Goal: Task Accomplishment & Management: Manage account settings

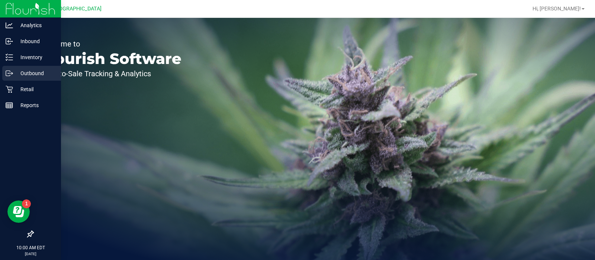
click at [35, 80] on div "Outbound" at bounding box center [31, 73] width 59 height 15
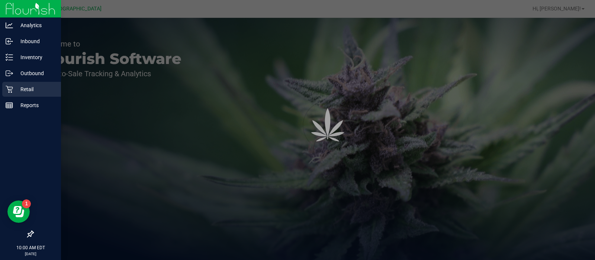
click at [33, 83] on div "Retail" at bounding box center [31, 89] width 59 height 15
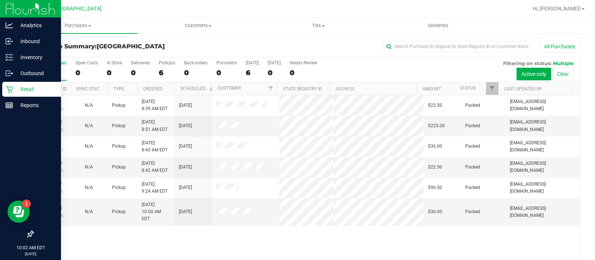
click at [26, 88] on p "Retail" at bounding box center [35, 89] width 45 height 9
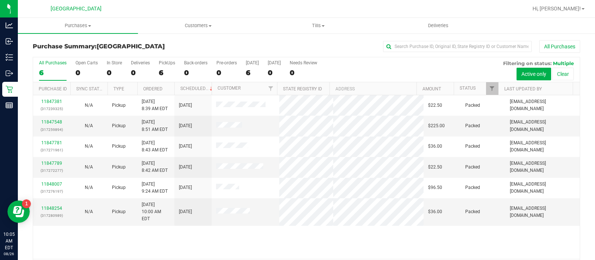
click at [105, 52] on div "Purchase Summary: Miami Beach WC All Purchases" at bounding box center [306, 48] width 547 height 16
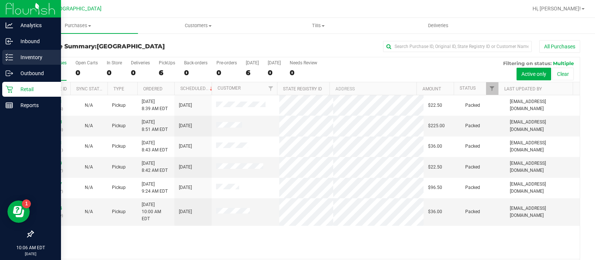
click at [32, 55] on p "Inventory" at bounding box center [35, 57] width 45 height 9
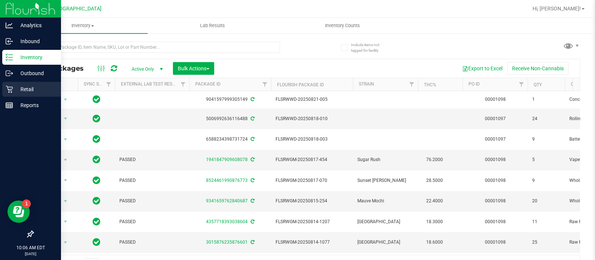
click at [4, 90] on div "Retail" at bounding box center [31, 89] width 59 height 15
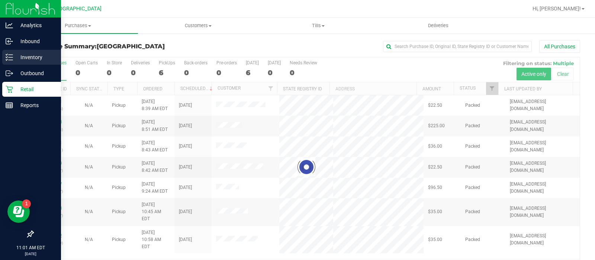
click at [13, 55] on p "Inventory" at bounding box center [35, 57] width 45 height 9
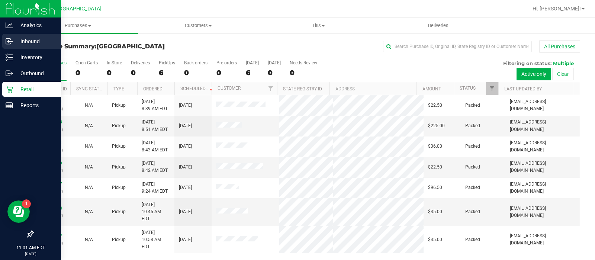
click at [47, 42] on p "Inbound" at bounding box center [35, 41] width 45 height 9
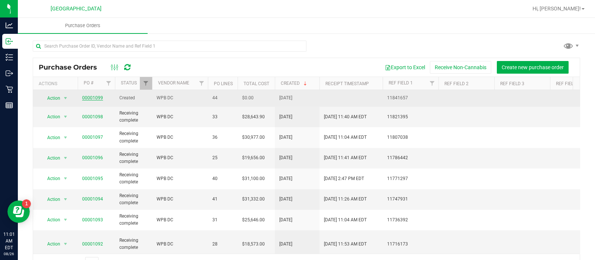
click at [92, 96] on link "00001099" at bounding box center [92, 97] width 21 height 5
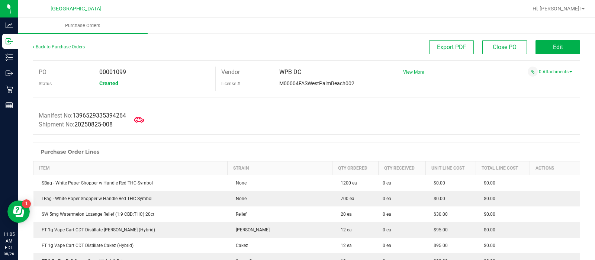
click at [144, 116] on icon at bounding box center [139, 120] width 10 height 10
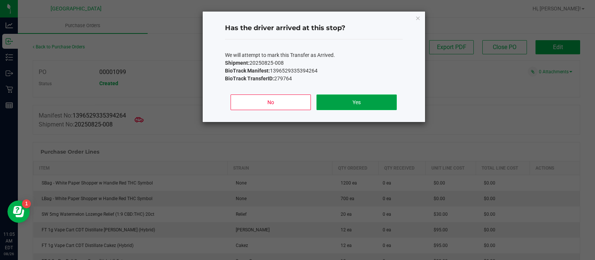
click at [340, 98] on button "Yes" at bounding box center [356, 102] width 80 height 16
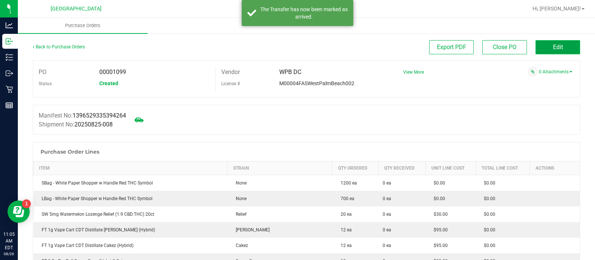
click at [549, 51] on button "Edit" at bounding box center [558, 47] width 45 height 14
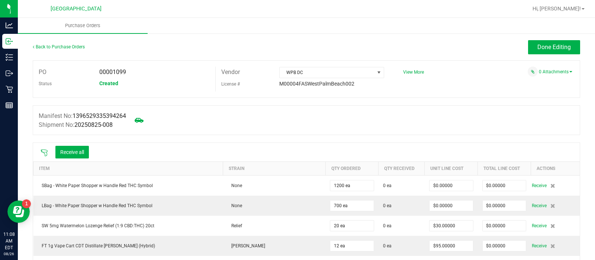
click at [46, 148] on div at bounding box center [44, 151] width 15 height 7
click at [43, 151] on icon at bounding box center [44, 152] width 7 height 7
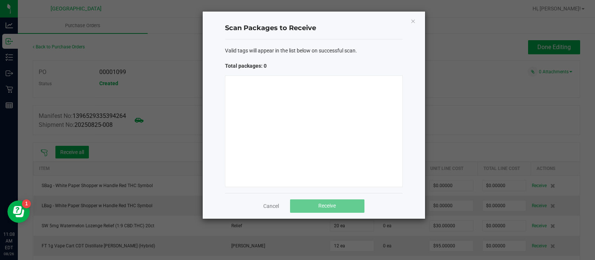
click at [43, 151] on ngb-modal-window "Scan Packages to Receive Valid tags will appear in the list below on successful…" at bounding box center [300, 130] width 601 height 260
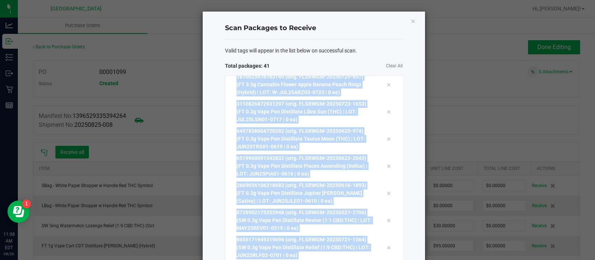
scroll to position [916, 0]
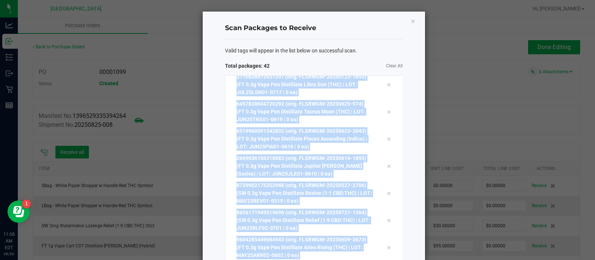
click at [404, 181] on div "Scan Packages to Receive Valid tags will appear in the list below on successful…" at bounding box center [314, 171] width 222 height 319
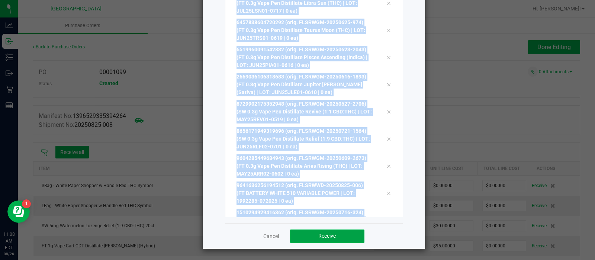
click at [347, 242] on button "Receive" at bounding box center [327, 235] width 74 height 13
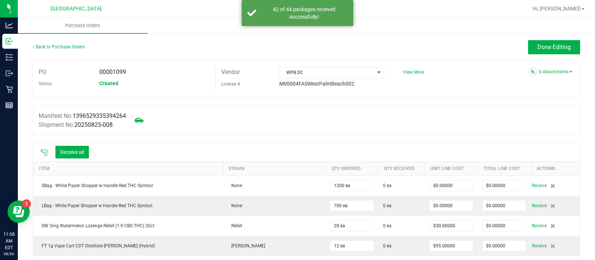
click at [42, 154] on icon at bounding box center [44, 152] width 7 height 7
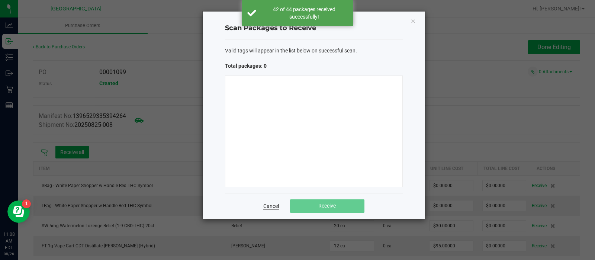
click at [270, 203] on link "Cancel" at bounding box center [271, 205] width 16 height 7
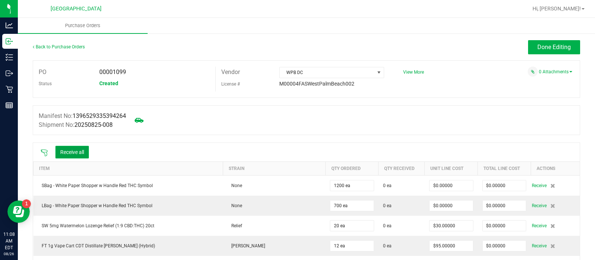
click at [72, 151] on button "Receive all" at bounding box center [71, 152] width 33 height 13
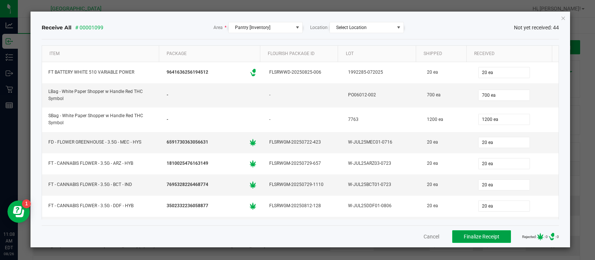
click at [489, 237] on span "Finalize Receipt" at bounding box center [482, 237] width 36 height 6
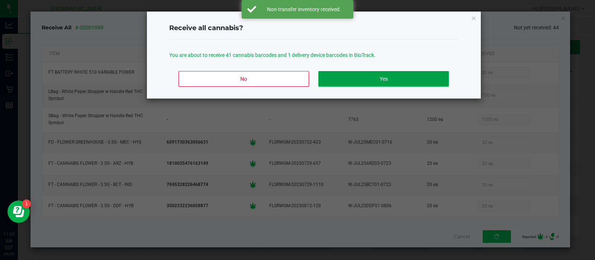
click at [374, 75] on button "Yes" at bounding box center [383, 79] width 130 height 16
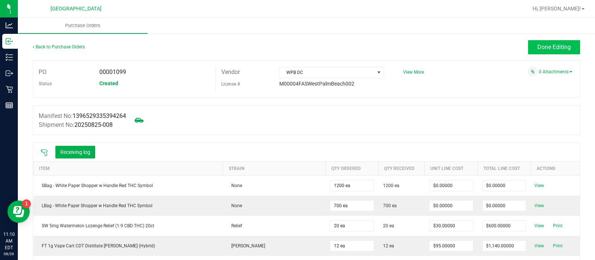
click at [567, 53] on button "Done Editing" at bounding box center [554, 47] width 52 height 14
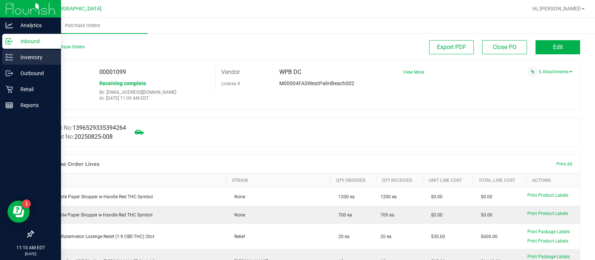
click at [15, 54] on p "Inventory" at bounding box center [35, 57] width 45 height 9
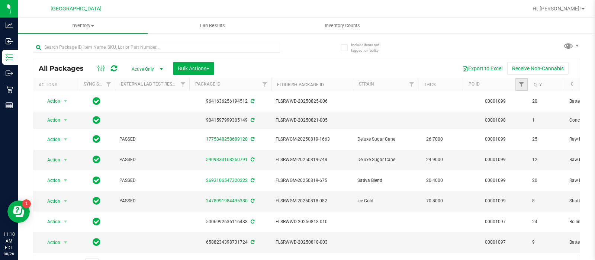
click at [525, 83] on link "Filter" at bounding box center [521, 84] width 12 height 13
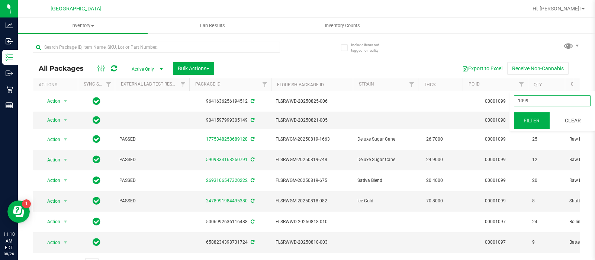
type input "1099"
click at [532, 117] on button "Filter" at bounding box center [532, 120] width 36 height 16
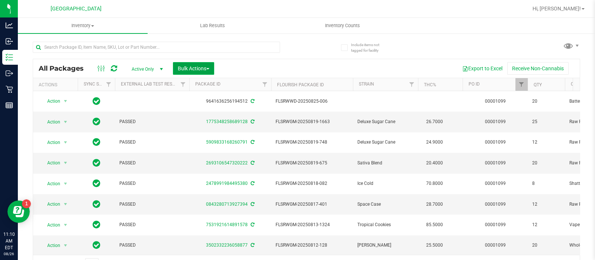
click at [182, 62] on button "Bulk Actions" at bounding box center [193, 68] width 41 height 13
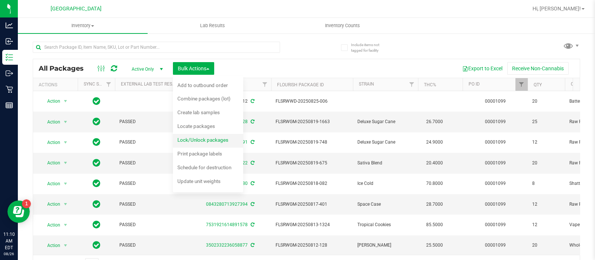
click at [215, 141] on span "Lock/Unlock packages" at bounding box center [202, 140] width 51 height 6
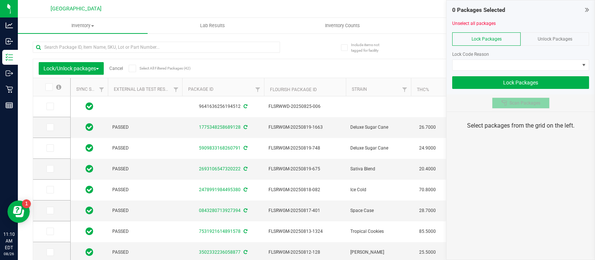
click at [507, 103] on div at bounding box center [505, 103] width 8 height 6
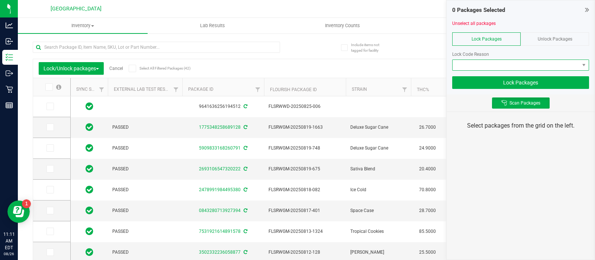
click at [506, 65] on span at bounding box center [516, 65] width 127 height 10
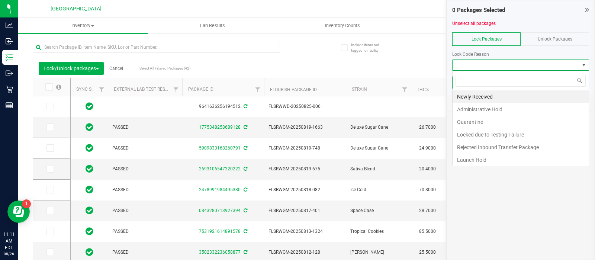
scroll to position [11, 137]
click at [492, 99] on li "Newly Received" at bounding box center [521, 96] width 136 height 13
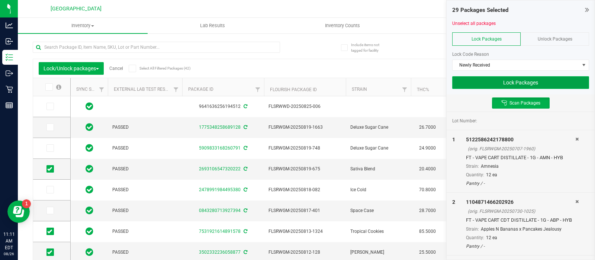
click at [493, 83] on button "Lock Packages" at bounding box center [520, 82] width 137 height 13
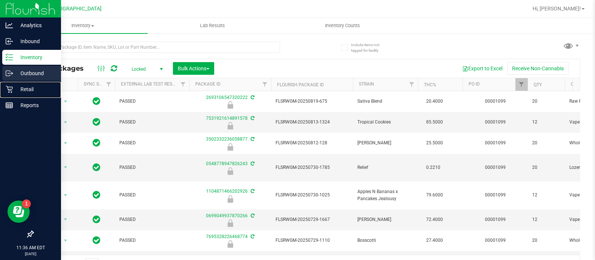
click at [30, 82] on div "Retail" at bounding box center [31, 89] width 59 height 15
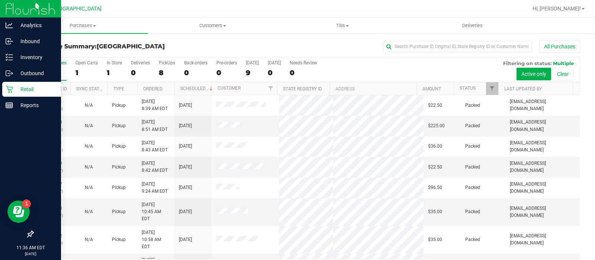
click at [22, 86] on p "Retail" at bounding box center [35, 89] width 45 height 9
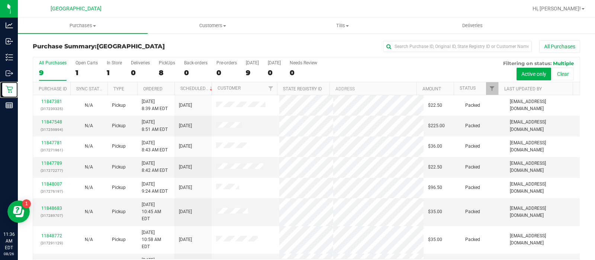
scroll to position [20, 0]
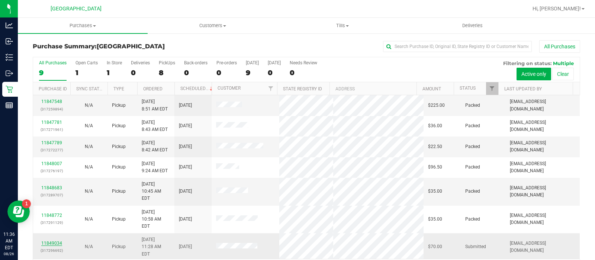
click at [54, 241] on link "11849034" at bounding box center [51, 243] width 21 height 5
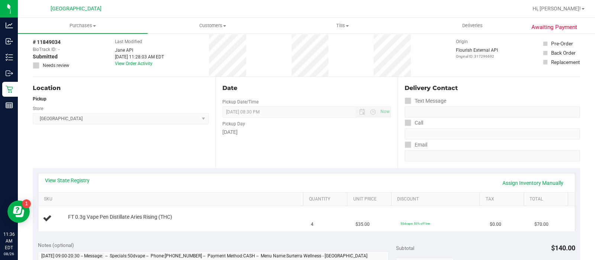
scroll to position [10, 0]
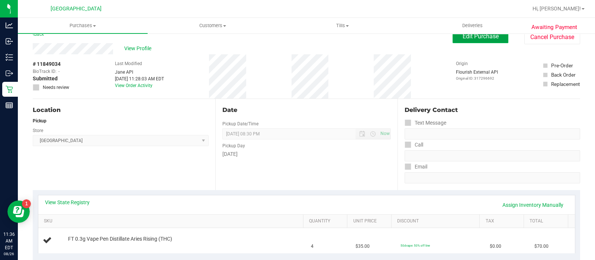
click at [491, 37] on span "Edit Purchase" at bounding box center [481, 36] width 36 height 7
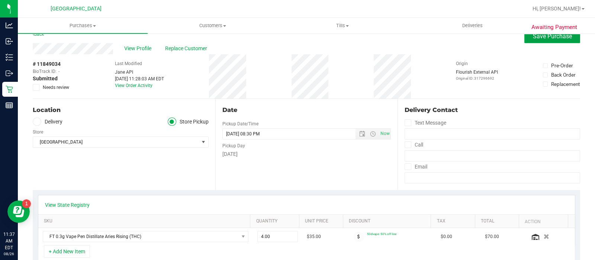
click at [538, 38] on span "Save Purchase" at bounding box center [552, 36] width 39 height 7
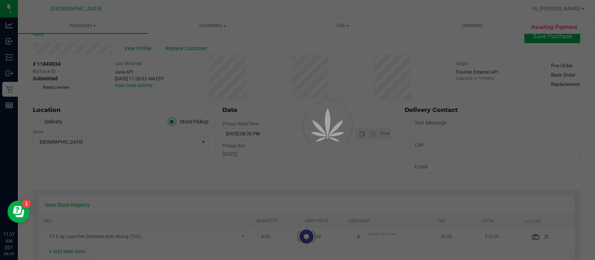
click at [593, 55] on div at bounding box center [297, 130] width 595 height 260
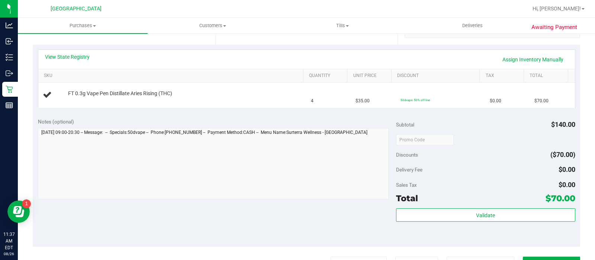
scroll to position [159, 0]
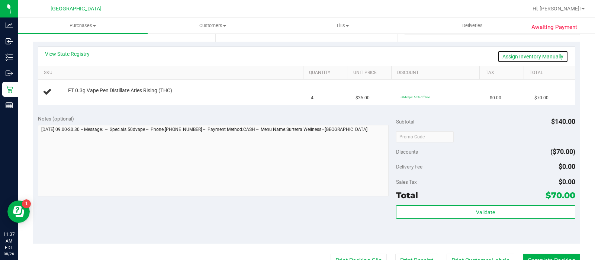
click at [546, 62] on link "Assign Inventory Manually" at bounding box center [533, 56] width 71 height 13
click at [81, 100] on td "FT 0.3g Vape Pen Distillate Aries Rising (THC) Add Package" at bounding box center [172, 92] width 269 height 25
click at [82, 99] on div "Add Package" at bounding box center [185, 95] width 234 height 7
click at [82, 97] on link "Add Package" at bounding box center [81, 95] width 27 height 5
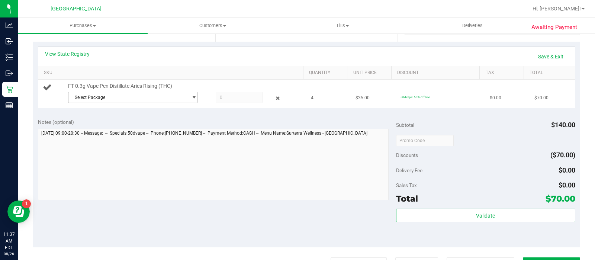
click at [124, 94] on span "Select Package" at bounding box center [127, 97] width 119 height 10
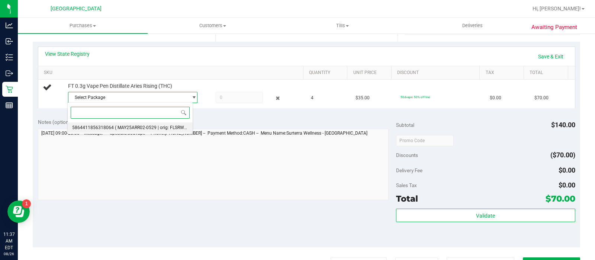
click at [118, 128] on span "( MAY25ARR02-0529 | orig: FLSRWGM-20250604-900 )" at bounding box center [169, 127] width 109 height 5
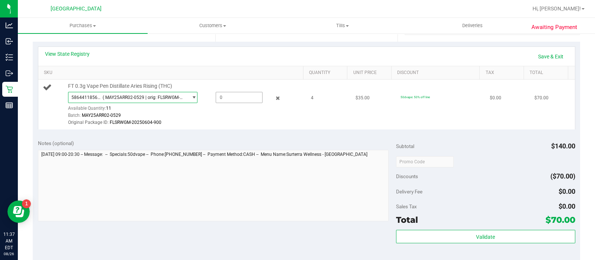
click at [238, 95] on span at bounding box center [239, 97] width 47 height 11
type input "4"
type input "4.0000"
click at [244, 125] on div "Original Package ID: FLSRWGM-20250604-900" at bounding box center [185, 122] width 234 height 7
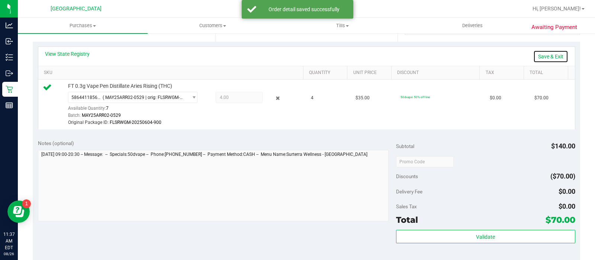
click at [541, 57] on link "Save & Exit" at bounding box center [550, 56] width 35 height 13
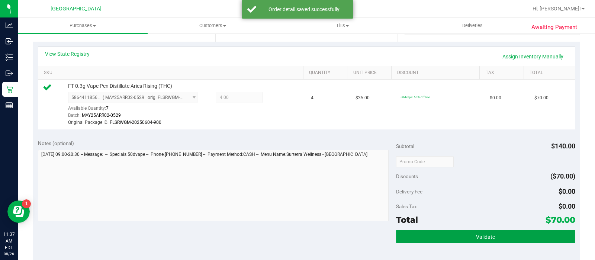
click at [483, 231] on button "Validate" at bounding box center [485, 236] width 179 height 13
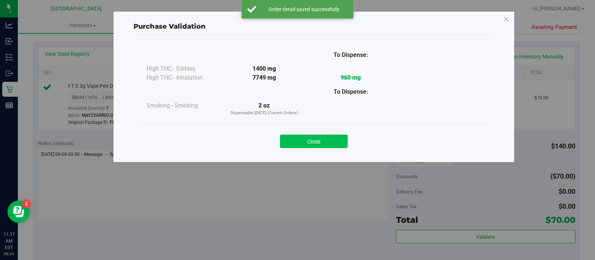
click at [337, 138] on button "Close" at bounding box center [314, 141] width 68 height 13
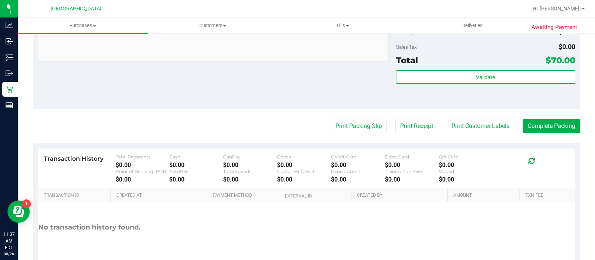
scroll to position [354, 0]
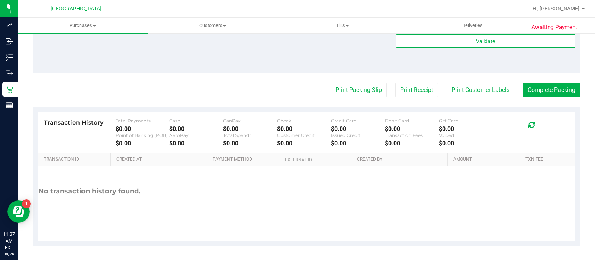
click at [449, 84] on button "Print Customer Labels" at bounding box center [481, 90] width 68 height 14
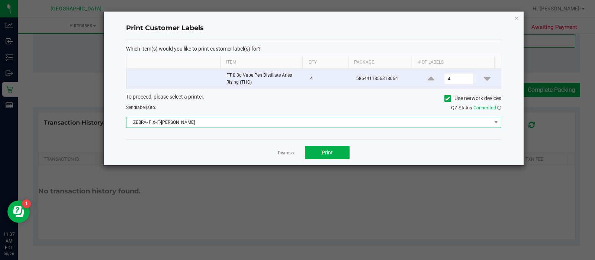
click at [170, 121] on span "ZEBRA- FIX-IT-FELIX" at bounding box center [308, 122] width 365 height 10
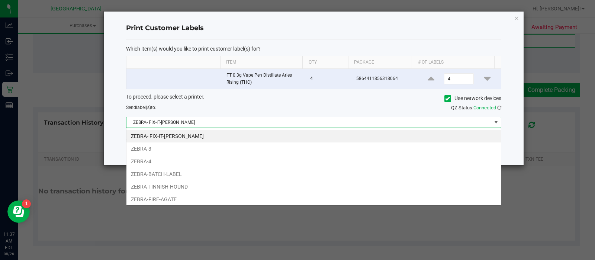
scroll to position [11, 375]
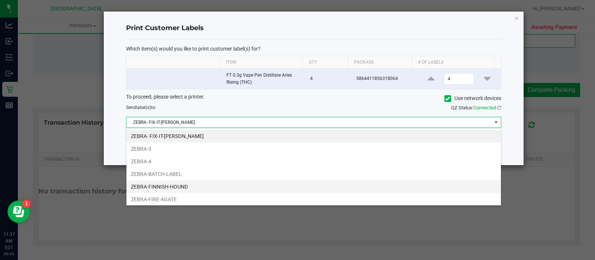
click at [171, 189] on li "ZEBRA-FINNISH-HOUND" at bounding box center [313, 186] width 375 height 13
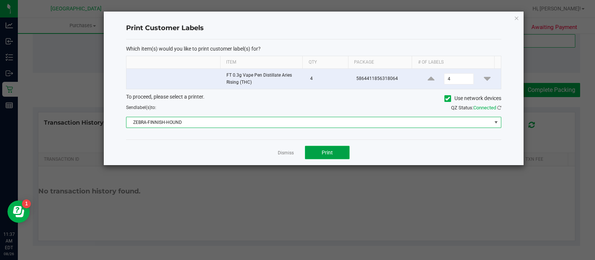
click at [329, 147] on button "Print" at bounding box center [327, 152] width 45 height 13
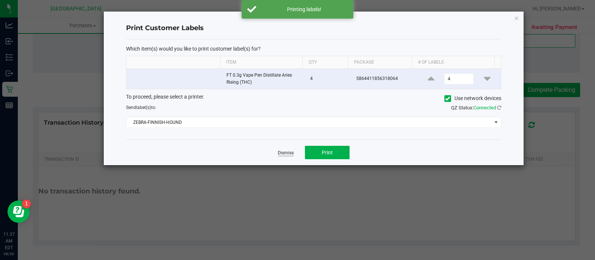
click at [290, 152] on link "Dismiss" at bounding box center [286, 153] width 16 height 6
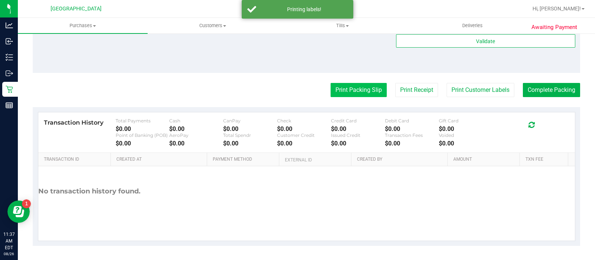
click at [364, 87] on button "Print Packing Slip" at bounding box center [359, 90] width 56 height 14
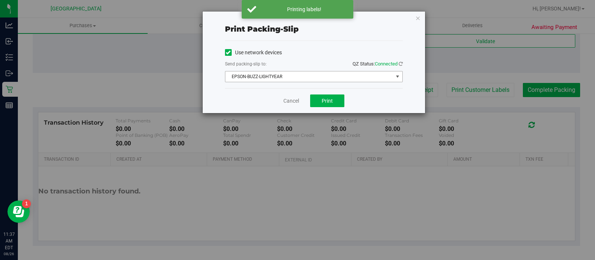
click at [355, 77] on span "EPSON-BUZZ-LIGHTYEAR" at bounding box center [309, 76] width 168 height 10
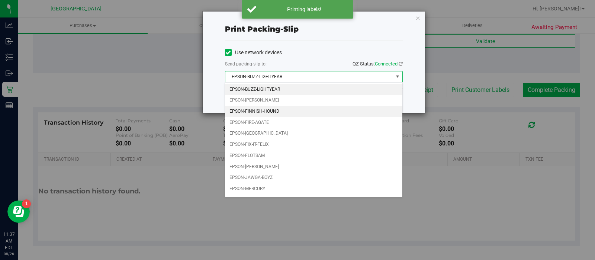
click at [287, 110] on li "EPSON-FINNISH-HOUND" at bounding box center [313, 111] width 177 height 11
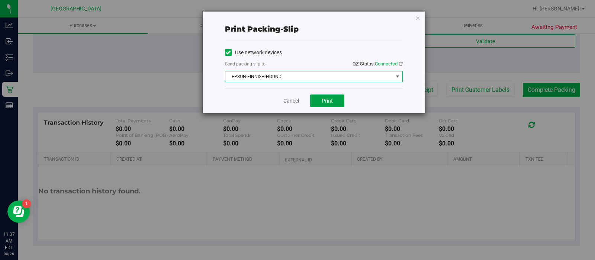
click at [338, 103] on button "Print" at bounding box center [327, 100] width 34 height 13
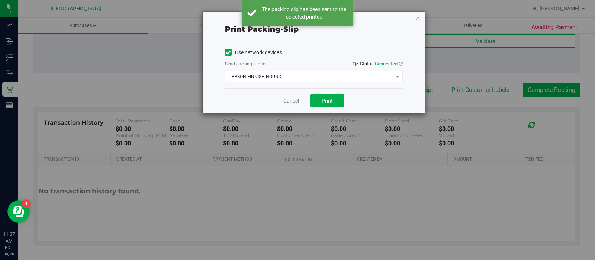
click at [290, 100] on link "Cancel" at bounding box center [291, 101] width 16 height 8
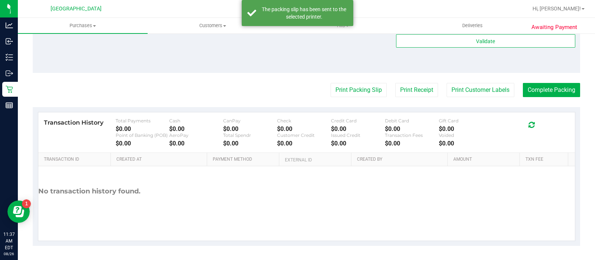
click at [523, 93] on button "Complete Packing" at bounding box center [551, 90] width 57 height 14
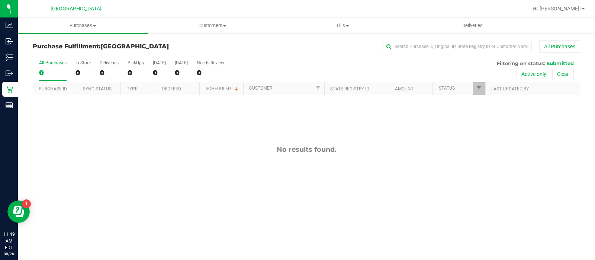
click at [595, 14] on nav "[GEOGRAPHIC_DATA] WC Hi, [PERSON_NAME]!" at bounding box center [306, 9] width 577 height 18
click at [44, 76] on div "0" at bounding box center [53, 72] width 28 height 9
click at [0, 0] on input "All Purchases 0" at bounding box center [0, 0] width 0 height 0
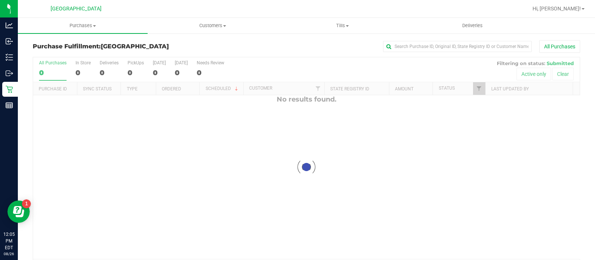
scroll to position [0, 0]
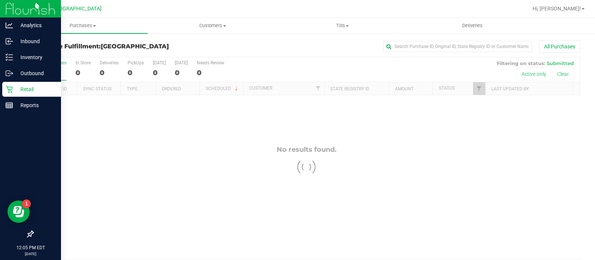
click at [11, 86] on icon at bounding box center [9, 89] width 7 height 7
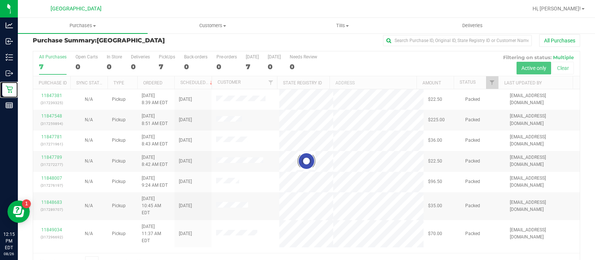
scroll to position [24, 0]
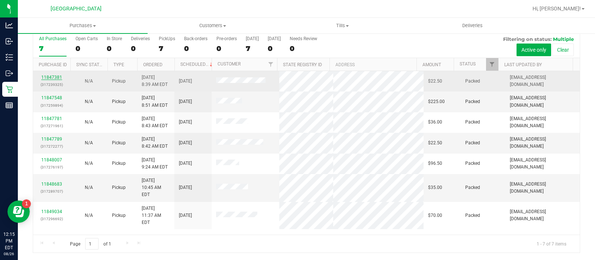
click at [46, 79] on link "11847381" at bounding box center [51, 77] width 21 height 5
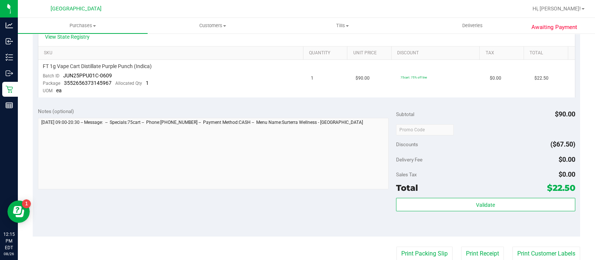
scroll to position [179, 0]
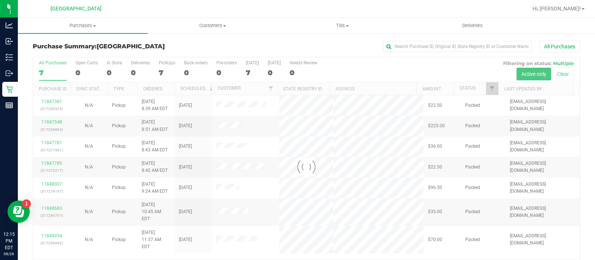
click at [56, 124] on div at bounding box center [306, 166] width 547 height 219
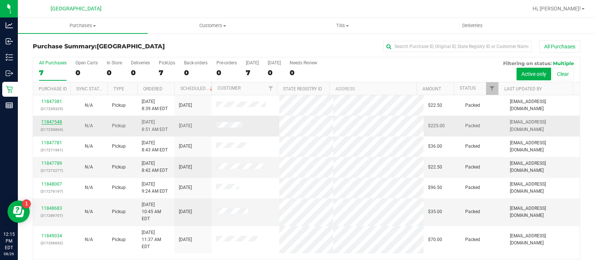
click at [56, 123] on link "11847548" at bounding box center [51, 121] width 21 height 5
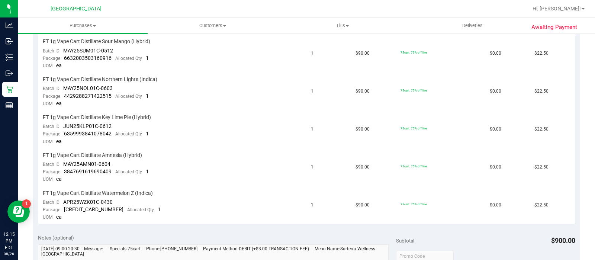
scroll to position [395, 0]
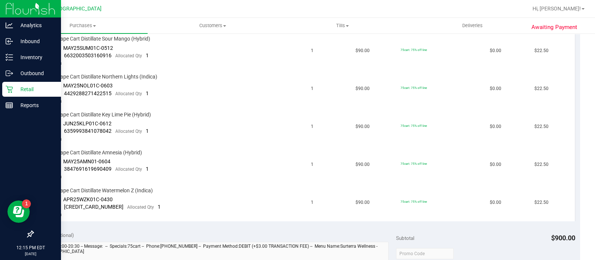
click at [22, 90] on p "Retail" at bounding box center [35, 89] width 45 height 9
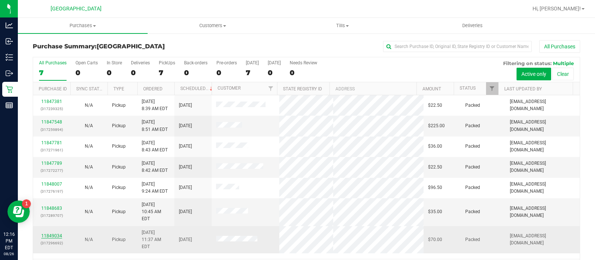
click at [59, 233] on link "11849034" at bounding box center [51, 235] width 21 height 5
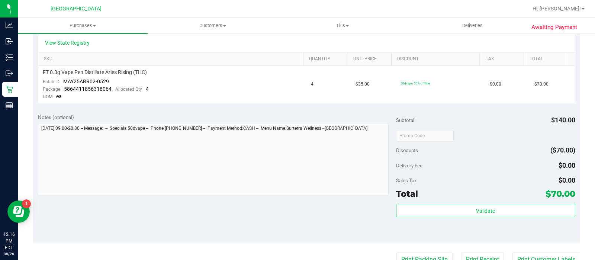
scroll to position [180, 0]
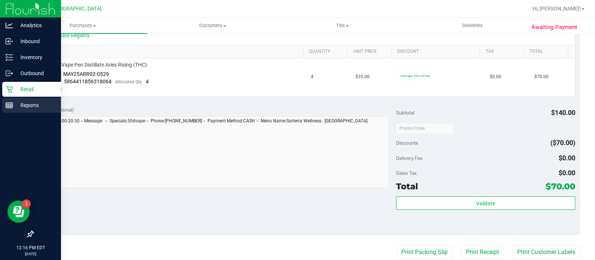
click at [12, 98] on div "Reports" at bounding box center [31, 105] width 59 height 15
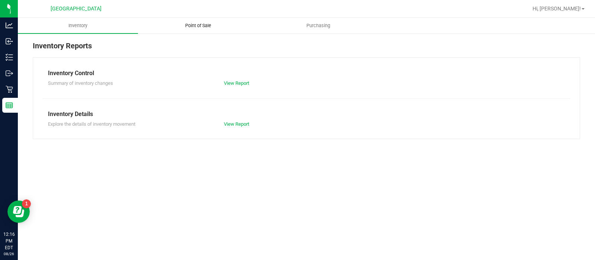
click at [204, 27] on span "Point of Sale" at bounding box center [198, 25] width 46 height 7
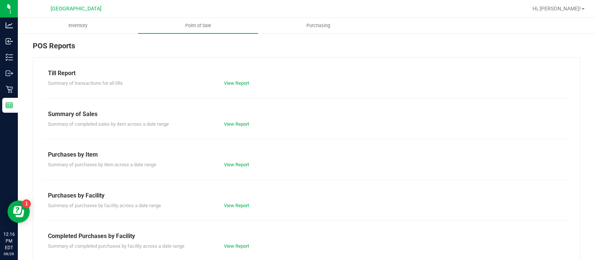
click at [232, 241] on div "Summary of completed purchases by facility across a date range View Report" at bounding box center [306, 245] width 528 height 9
click at [231, 243] on link "View Report" at bounding box center [236, 246] width 25 height 6
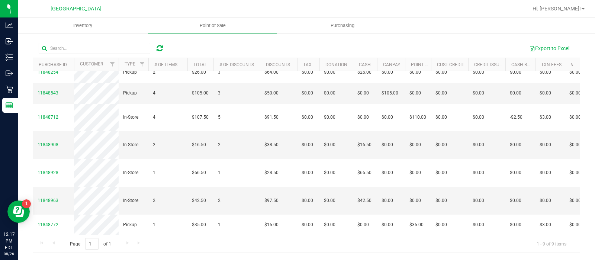
scroll to position [63, 0]
